Goal: Find contact information: Find contact information

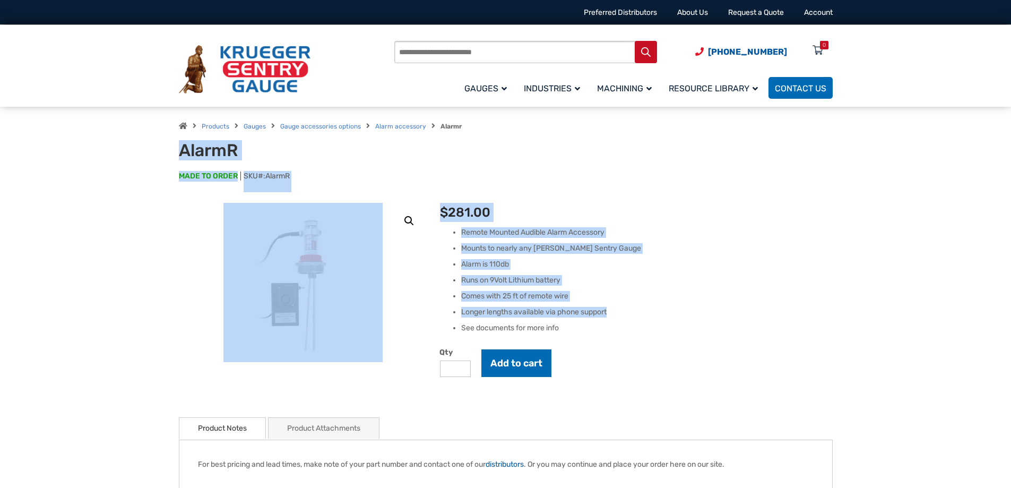
drag, startPoint x: 153, startPoint y: 140, endPoint x: 652, endPoint y: 314, distance: 528.0
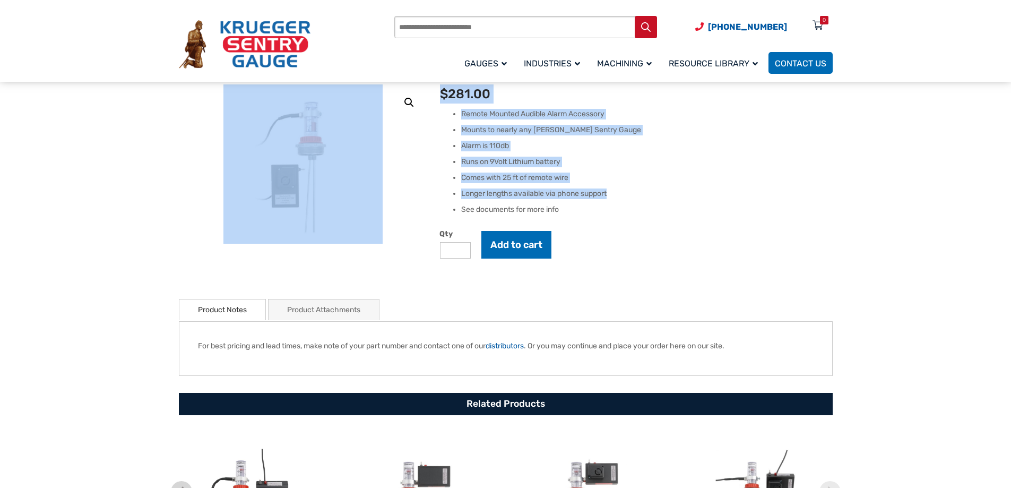
scroll to position [159, 0]
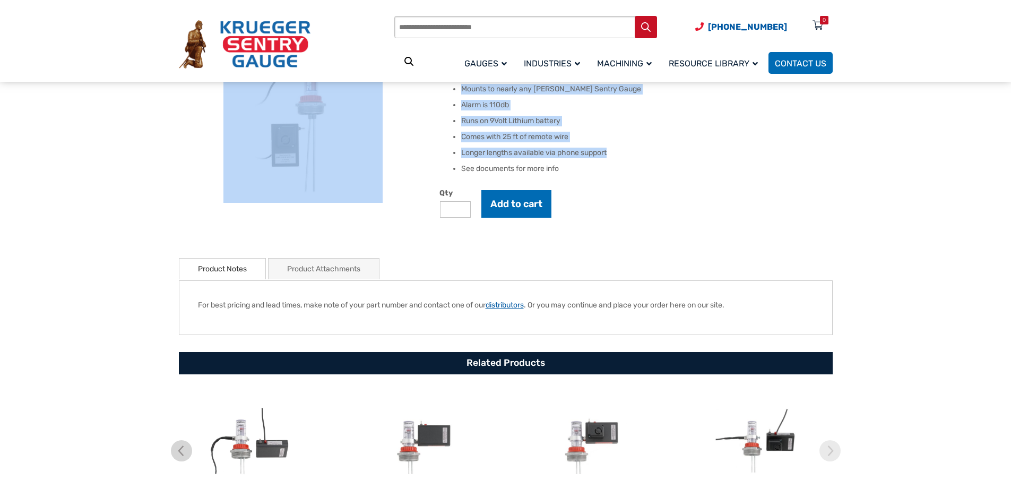
click at [516, 308] on link "distributors" at bounding box center [505, 304] width 38 height 9
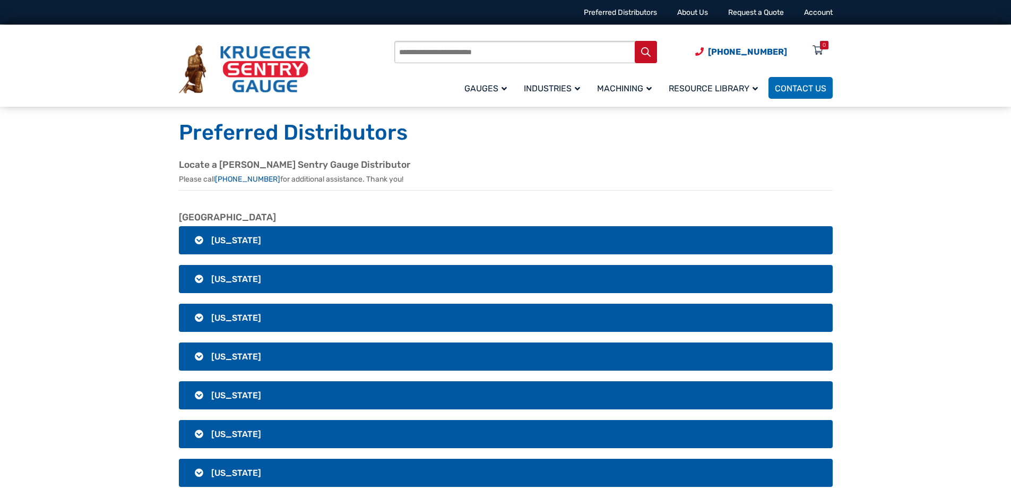
click at [214, 283] on span "[US_STATE]" at bounding box center [236, 279] width 50 height 10
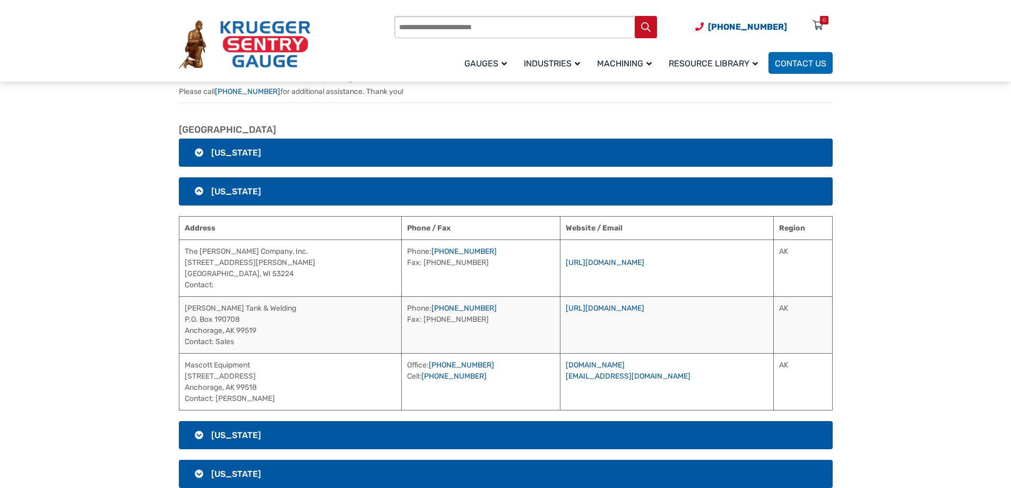
scroll to position [106, 0]
